Goal: Information Seeking & Learning: Learn about a topic

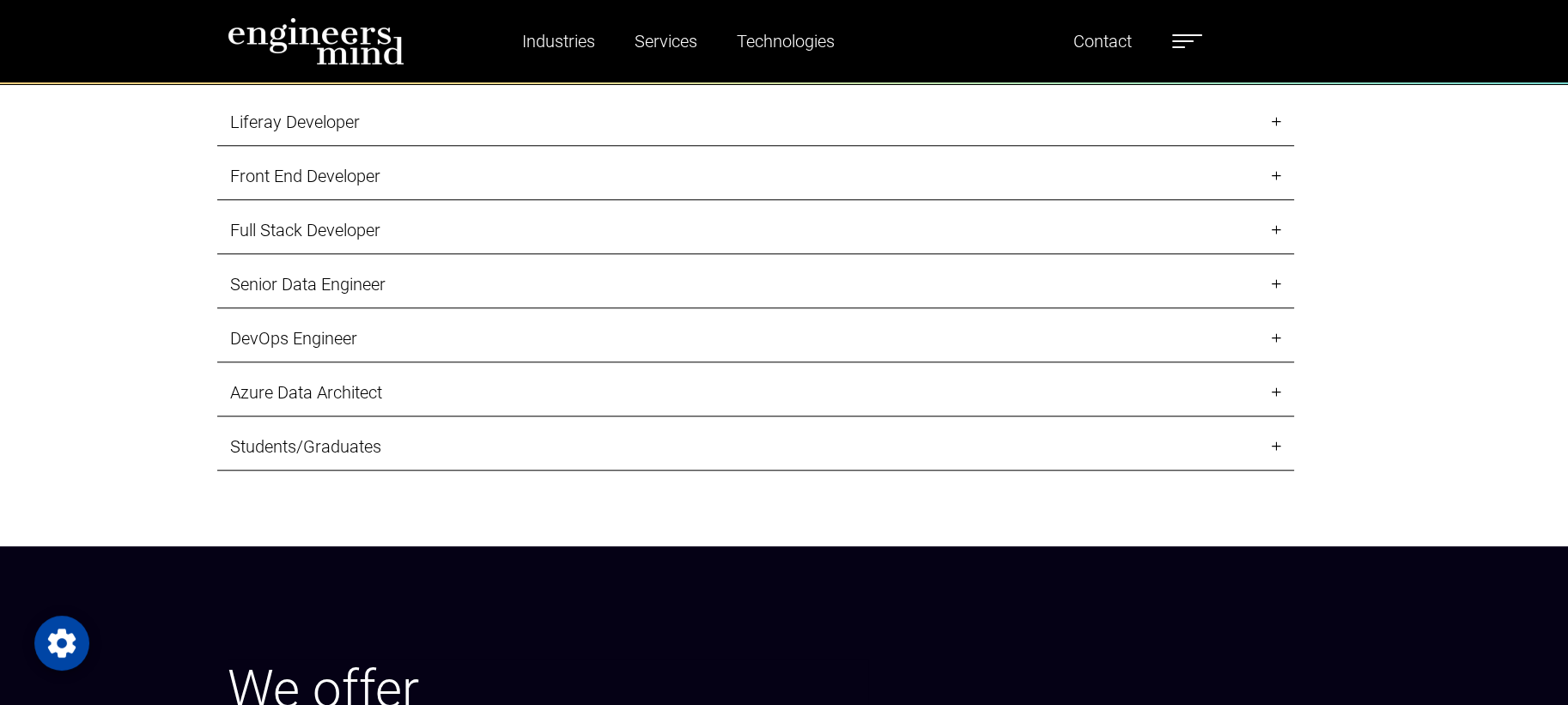
scroll to position [2072, 0]
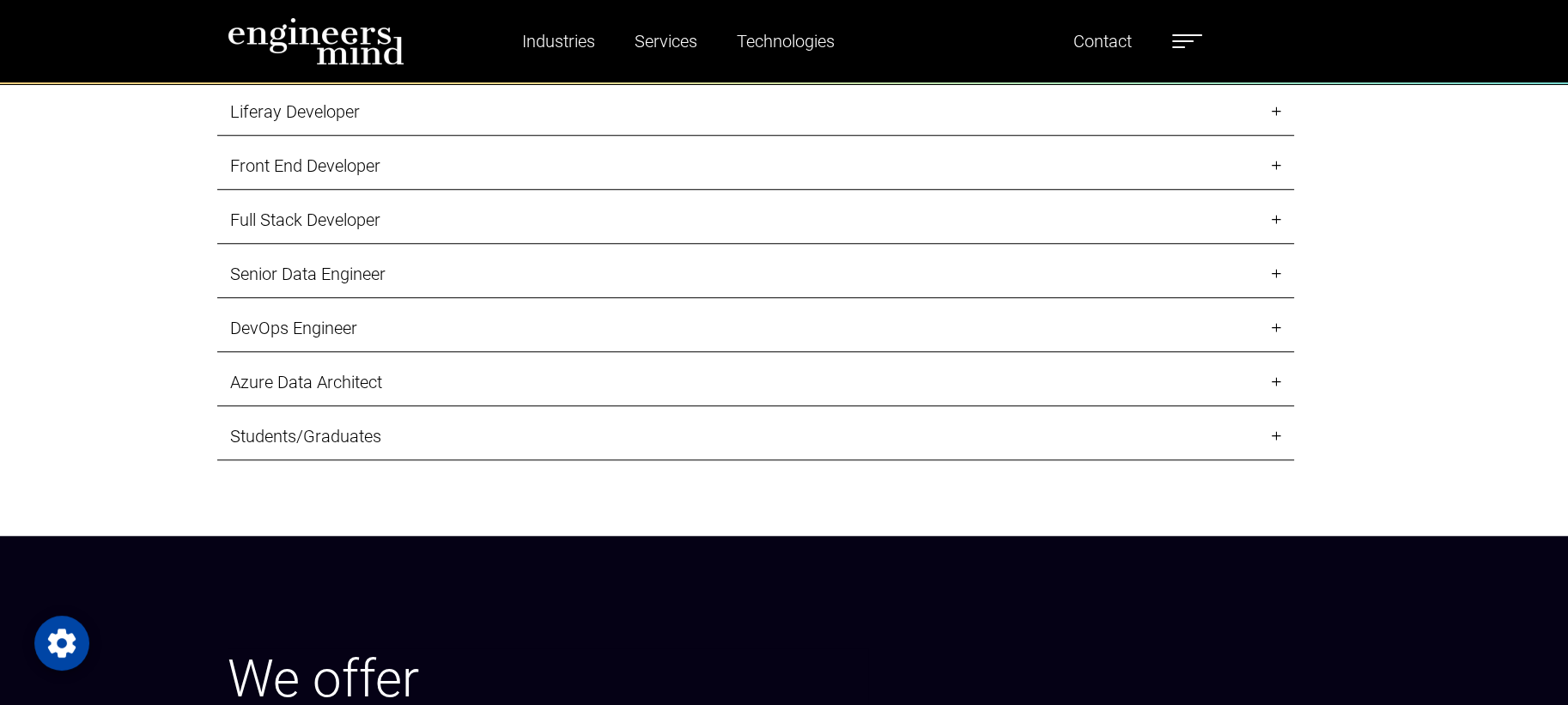
click at [1086, 190] on link "Front End Developer" at bounding box center [756, 166] width 1077 height 47
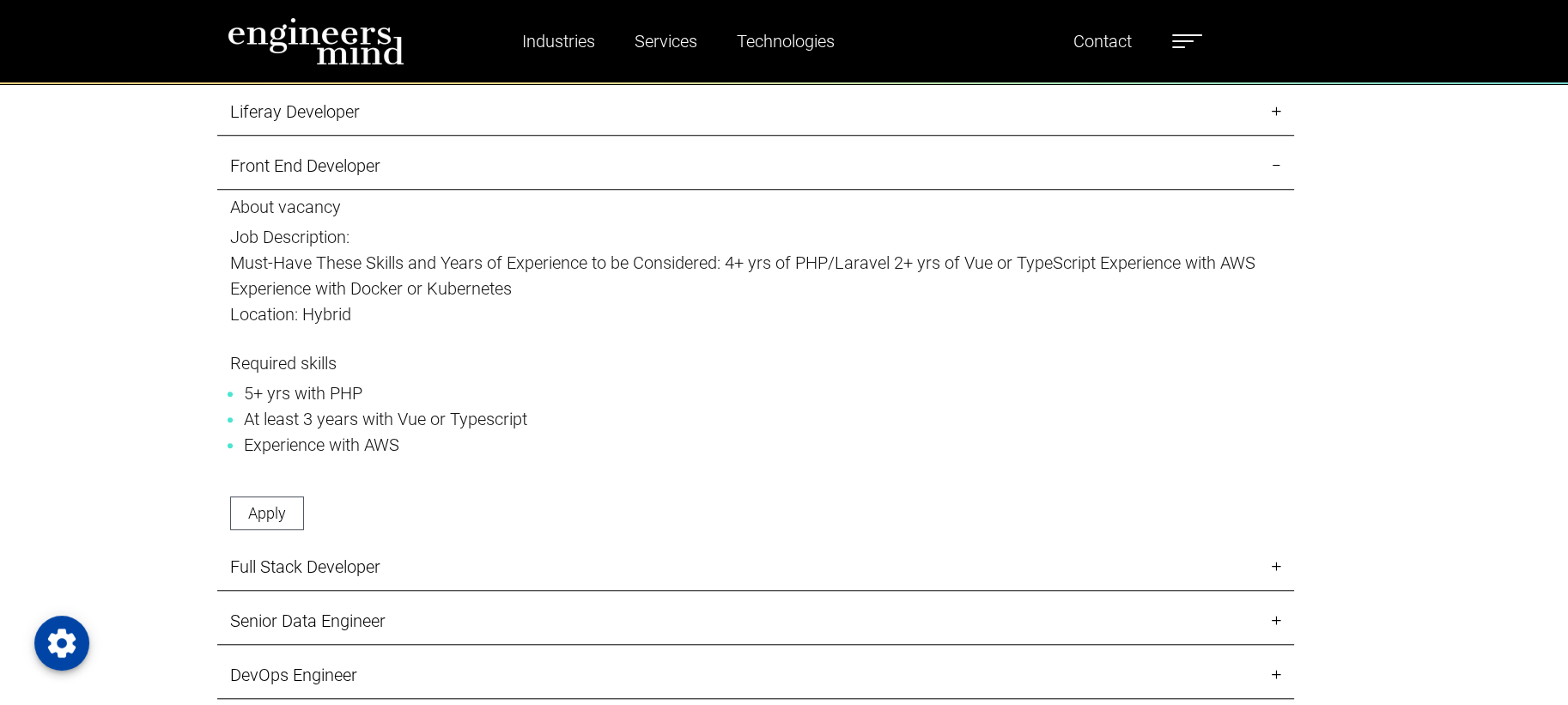
click at [1086, 190] on link "Front End Developer" at bounding box center [756, 166] width 1077 height 47
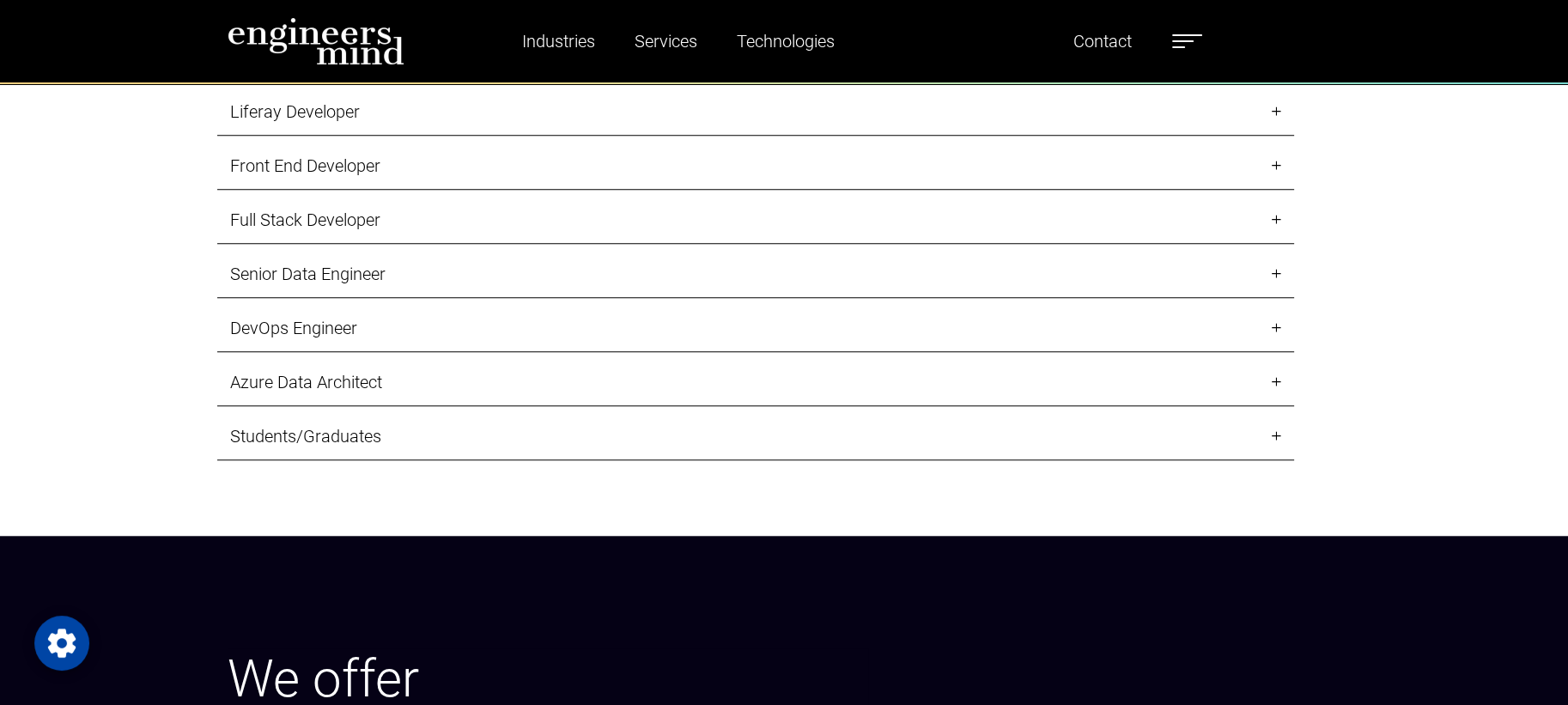
click at [1043, 244] on link "Full Stack Developer" at bounding box center [756, 221] width 1077 height 47
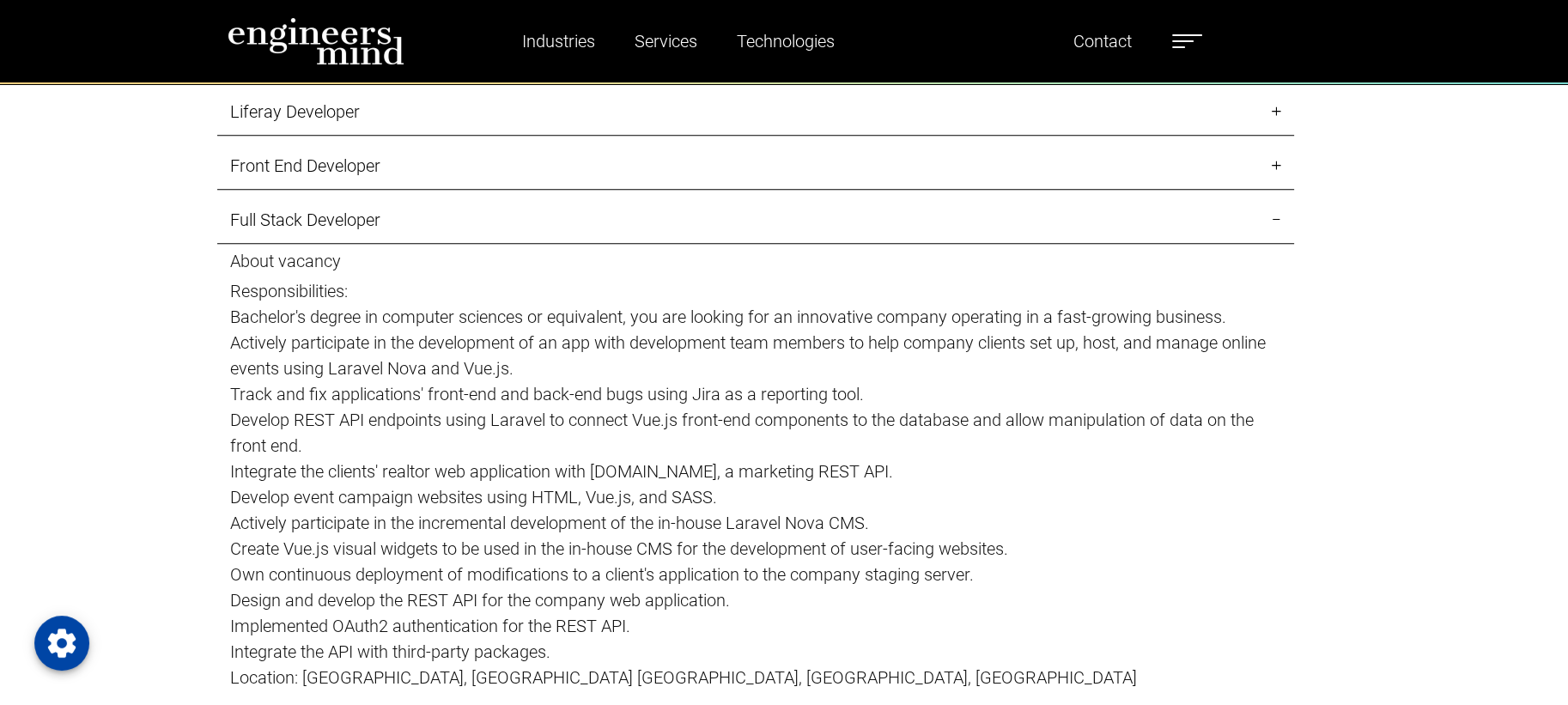
click at [1043, 244] on link "Full Stack Developer" at bounding box center [756, 221] width 1077 height 47
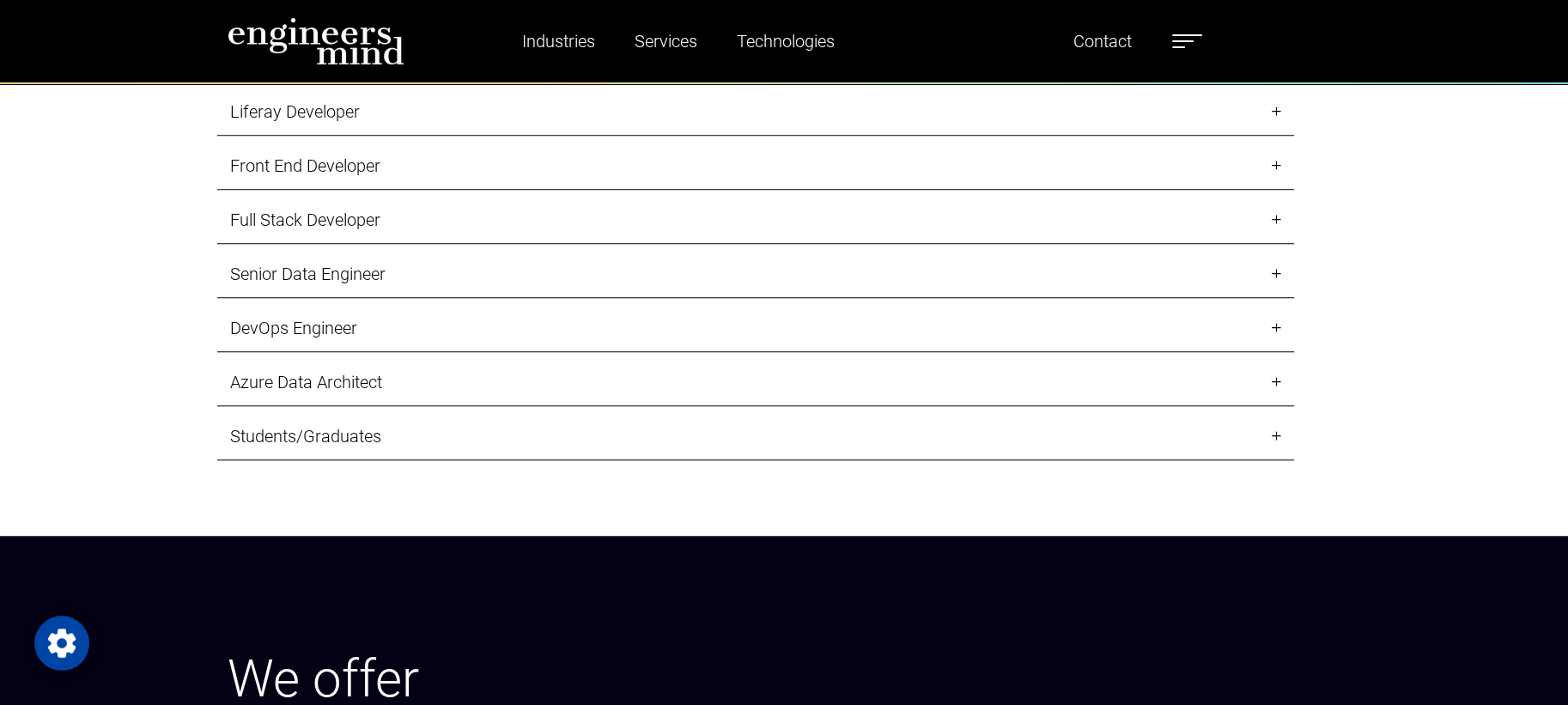
click at [1043, 244] on link "Full Stack Developer" at bounding box center [756, 221] width 1077 height 47
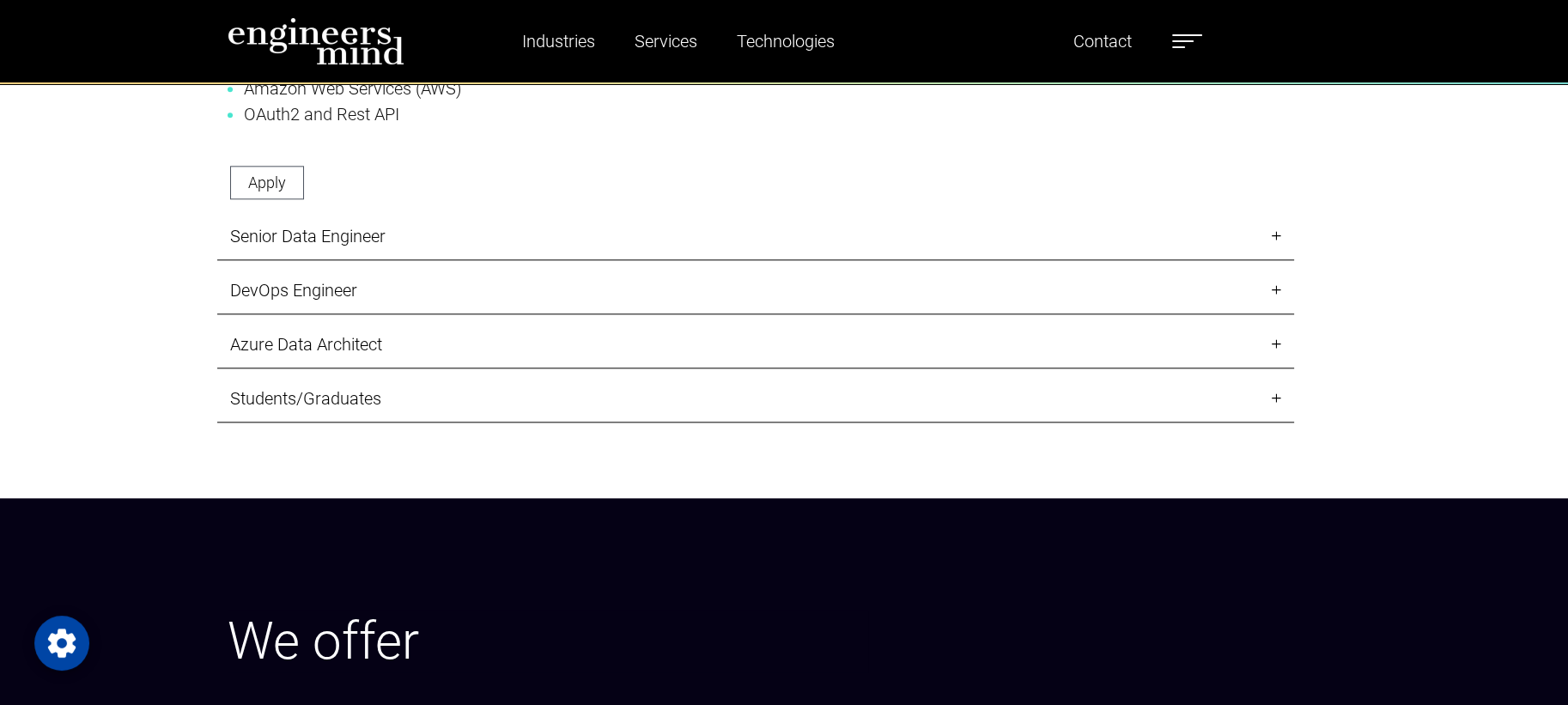
scroll to position [2943, 0]
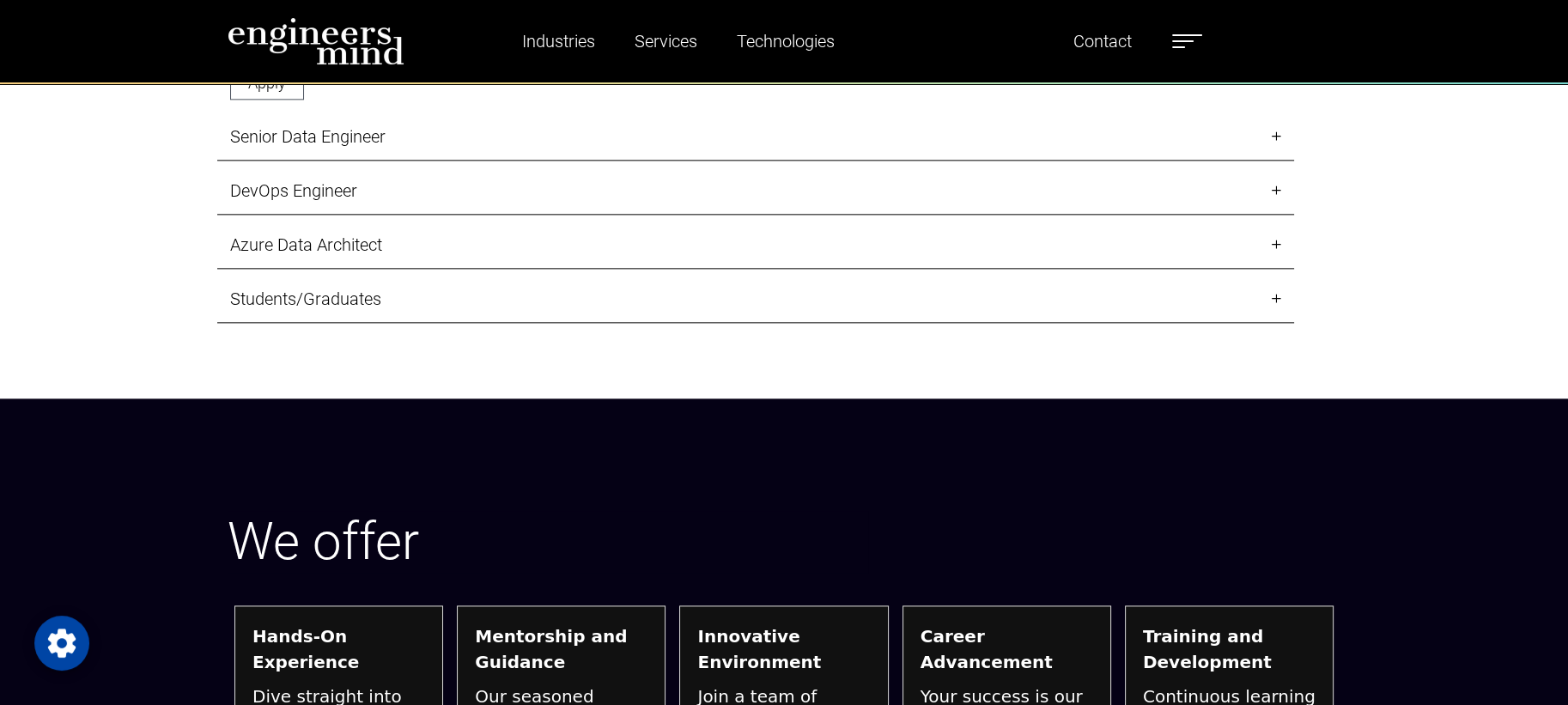
click at [395, 323] on link "Students/Graduates" at bounding box center [756, 300] width 1077 height 47
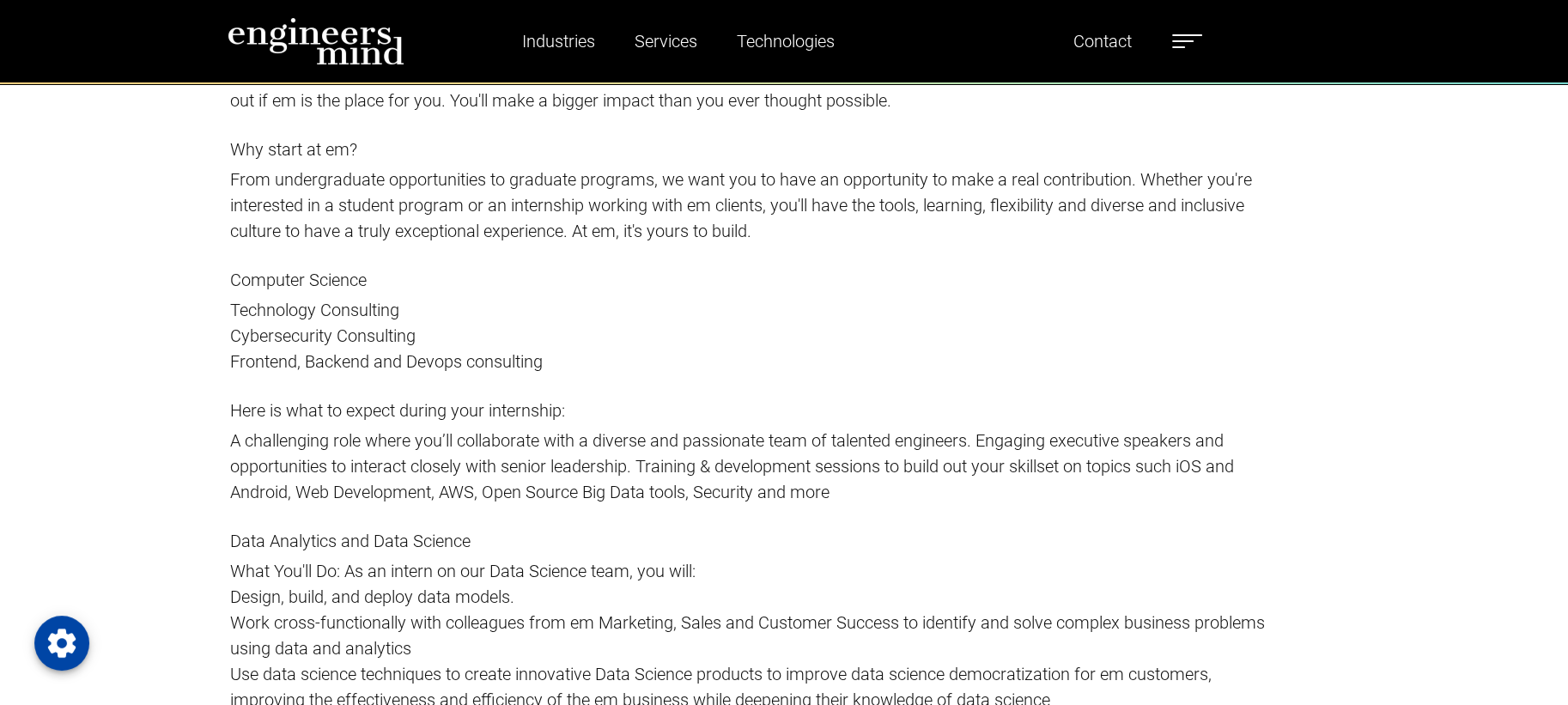
scroll to position [3121, 0]
